Goal: Transaction & Acquisition: Subscribe to service/newsletter

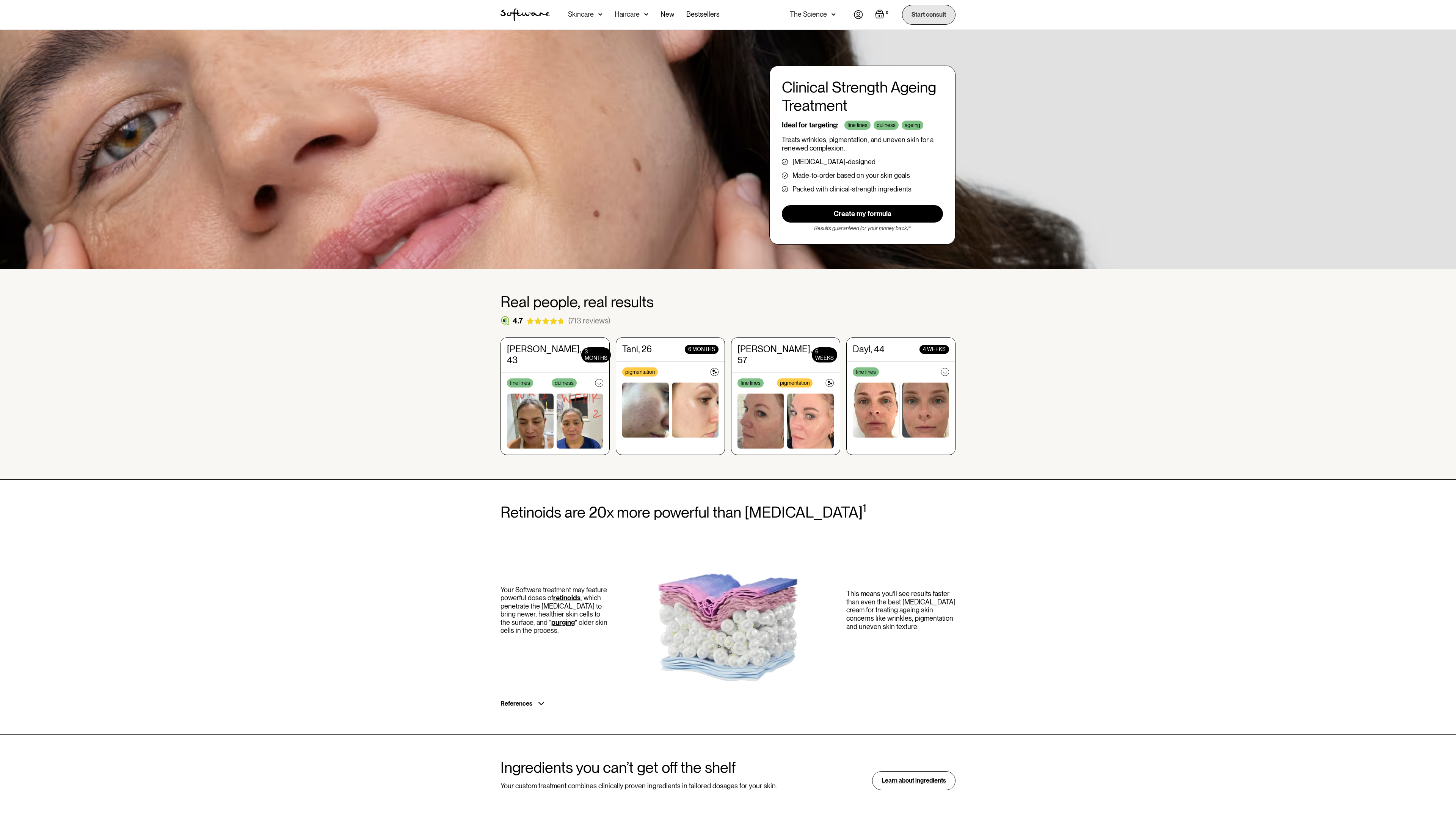
click at [929, 15] on link "Start consult" at bounding box center [929, 15] width 53 height 20
